Goal: Information Seeking & Learning: Learn about a topic

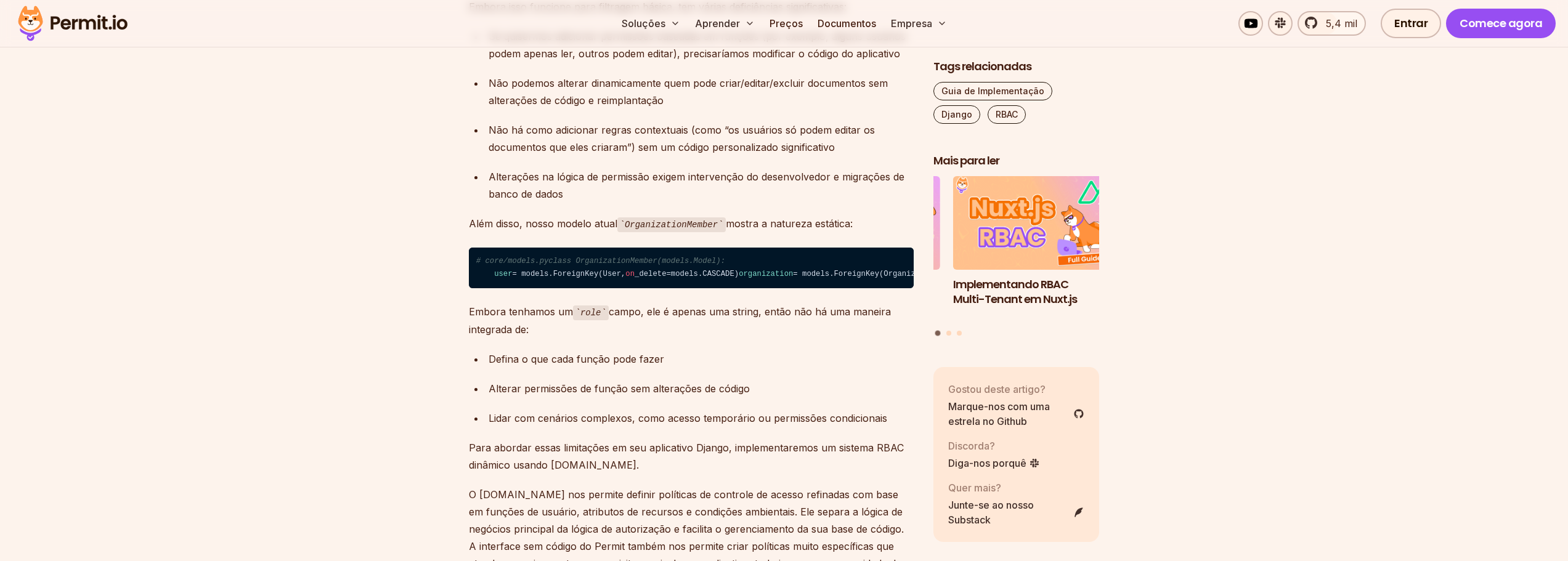
scroll to position [1539, 0]
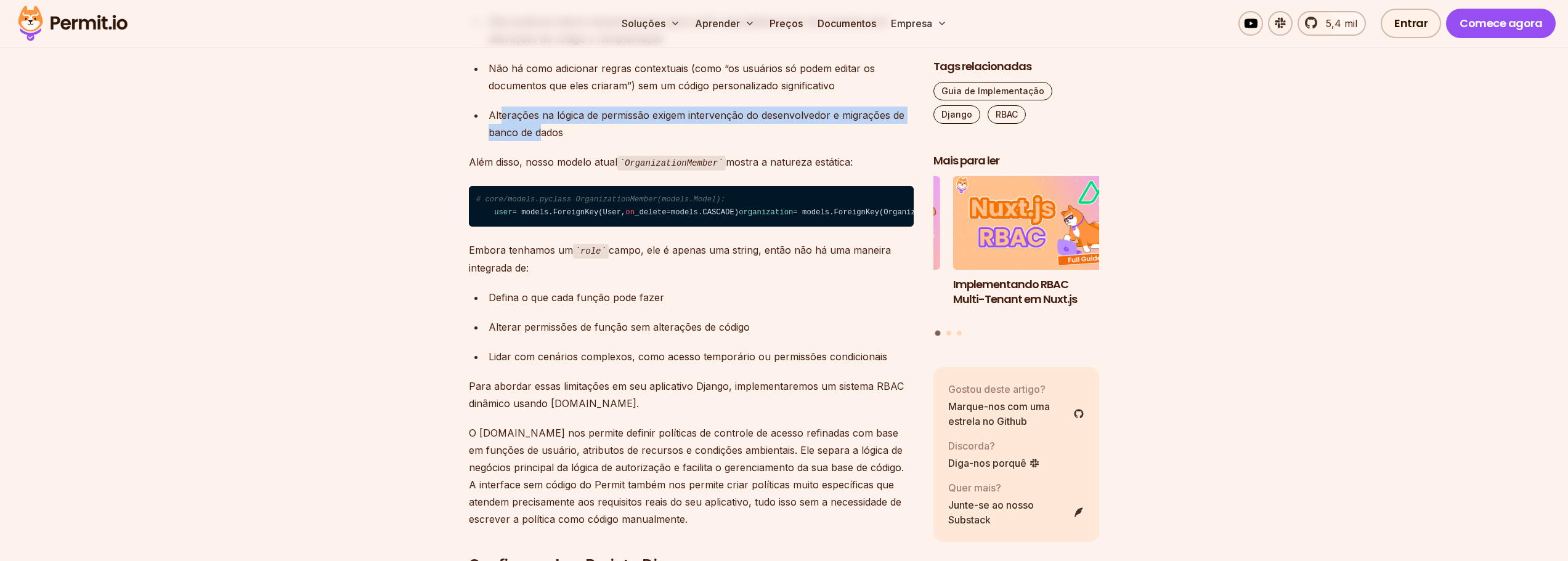
drag, startPoint x: 507, startPoint y: 258, endPoint x: 582, endPoint y: 271, distance: 76.1
click at [550, 138] on font "Alterações na lógica de permissão exigem intervenção do desenvolvedor e migraçõ…" at bounding box center [696, 124] width 416 height 29
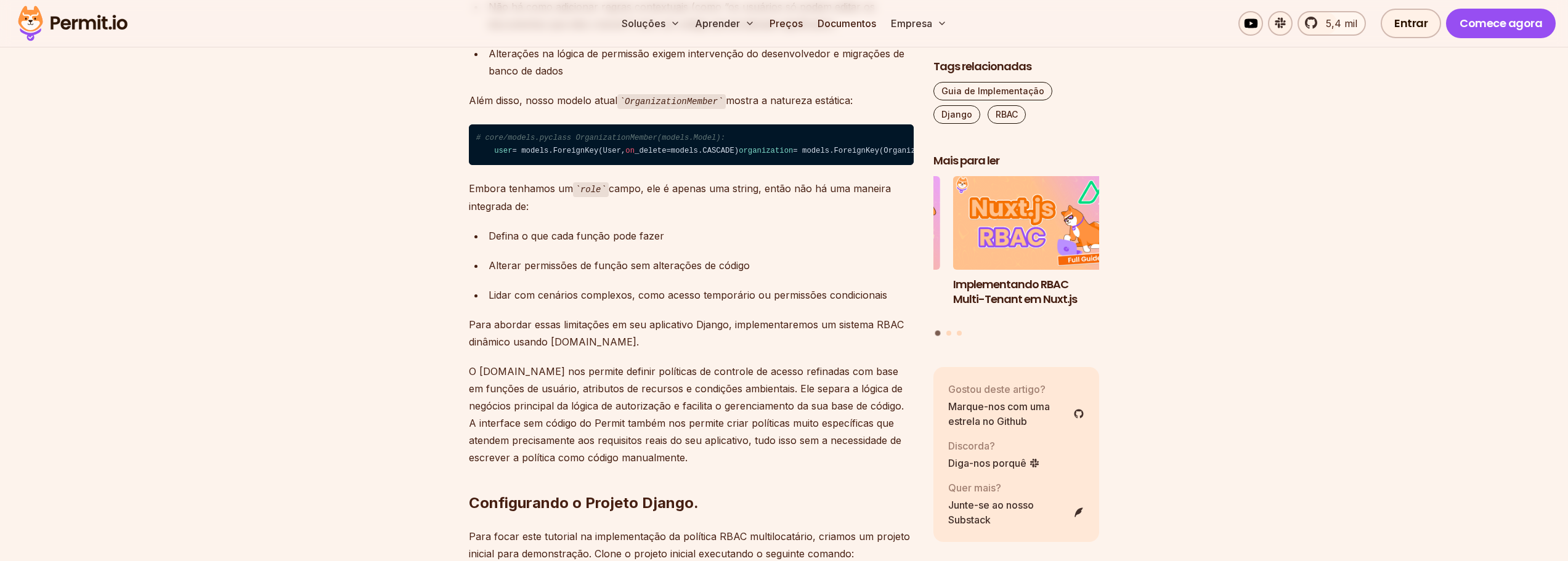
scroll to position [1724, 0]
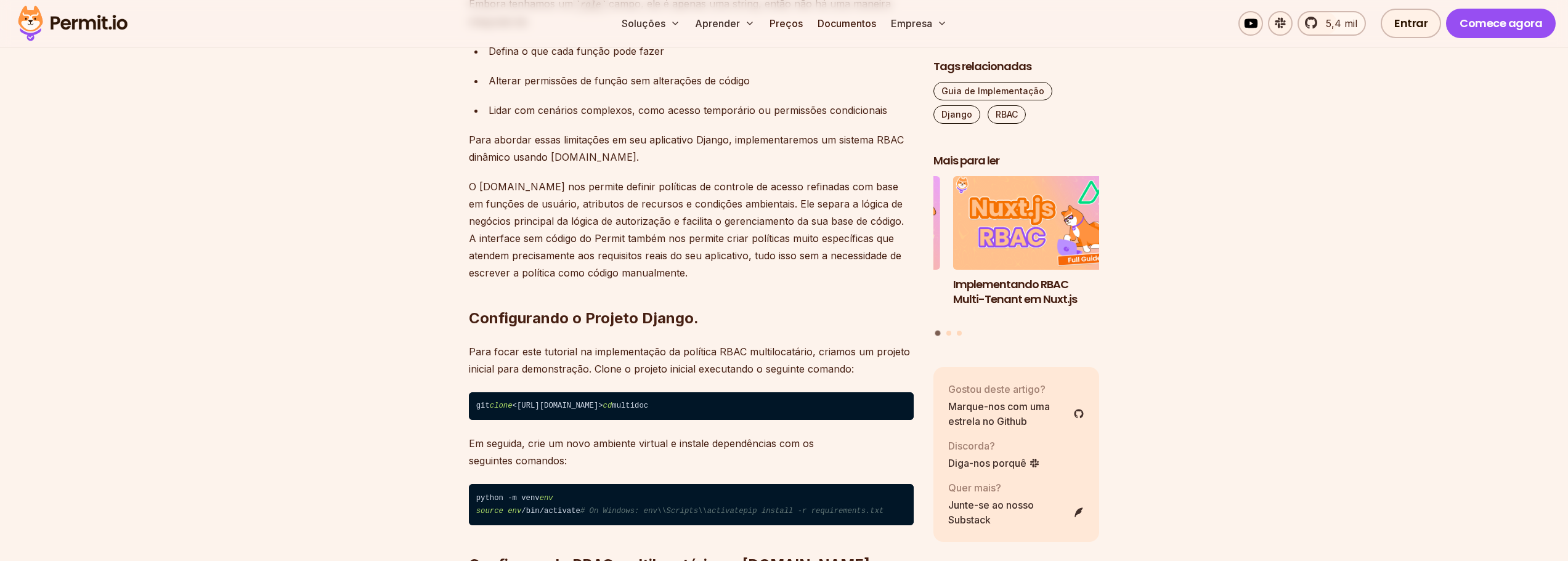
scroll to position [1847, 0]
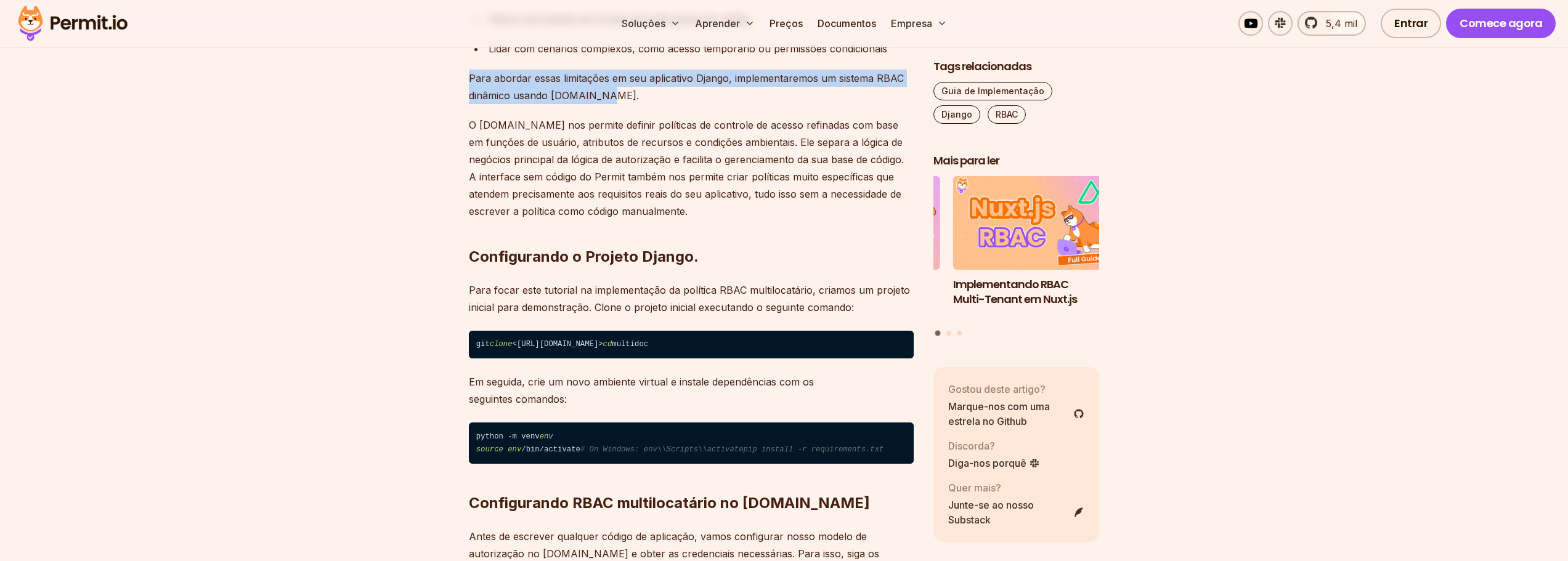
drag, startPoint x: 580, startPoint y: 261, endPoint x: 629, endPoint y: 262, distance: 49.0
click at [629, 104] on p "Para abordar essas limitações em seu aplicativo Django, implementaremos um sist…" at bounding box center [690, 87] width 444 height 35
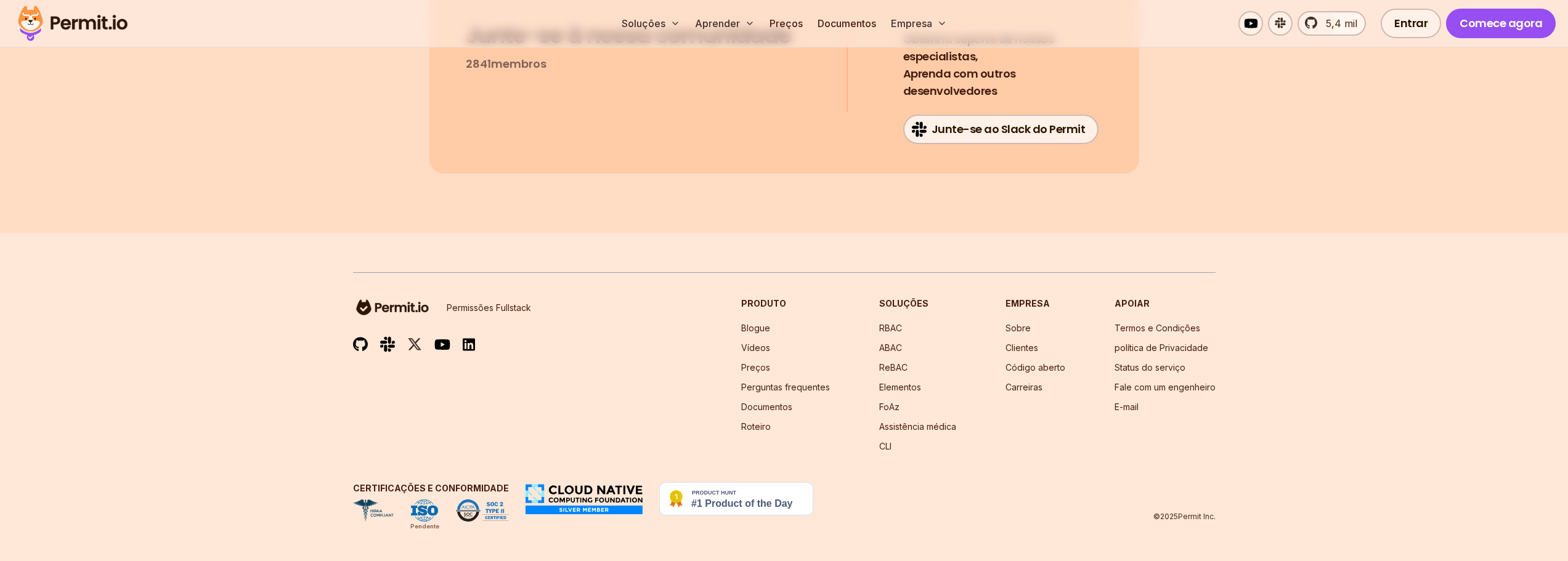
scroll to position [8249, 0]
drag, startPoint x: 495, startPoint y: 141, endPoint x: 554, endPoint y: 170, distance: 65.7
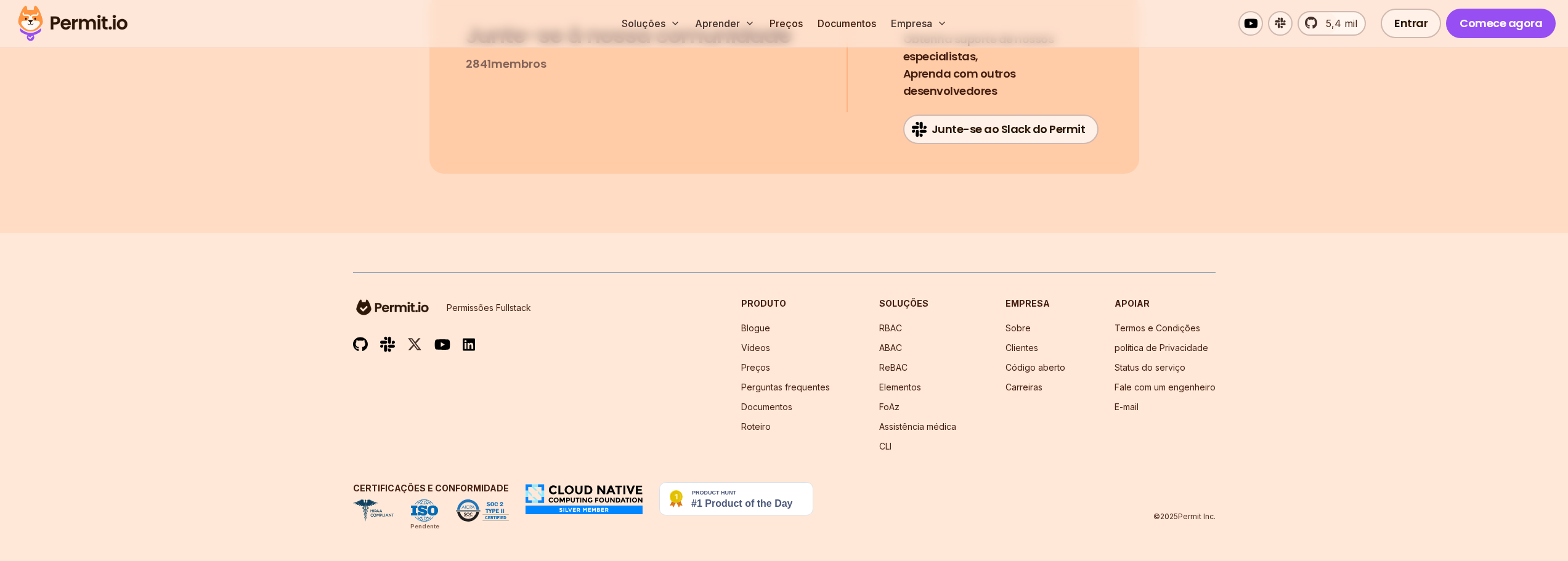
drag, startPoint x: 590, startPoint y: 142, endPoint x: 692, endPoint y: 159, distance: 103.4
